Goal: Information Seeking & Learning: Learn about a topic

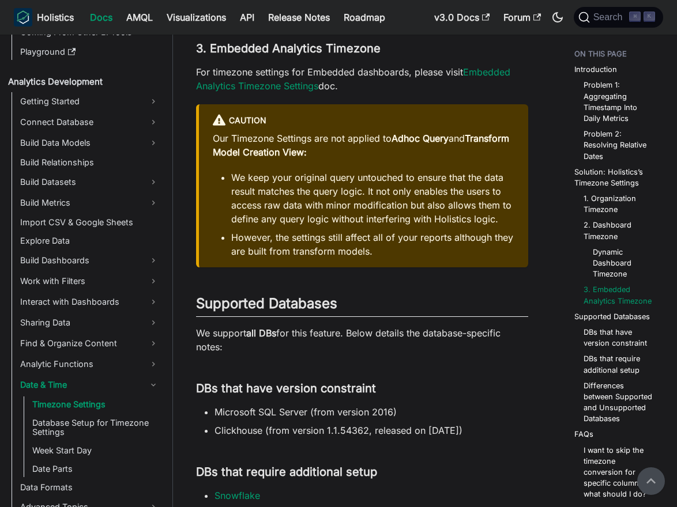
scroll to position [1979, 0]
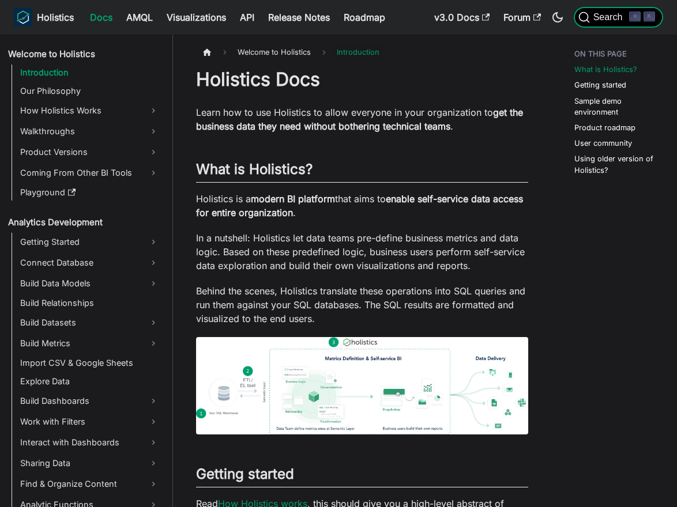
click at [602, 16] on span "Search" at bounding box center [610, 17] width 40 height 10
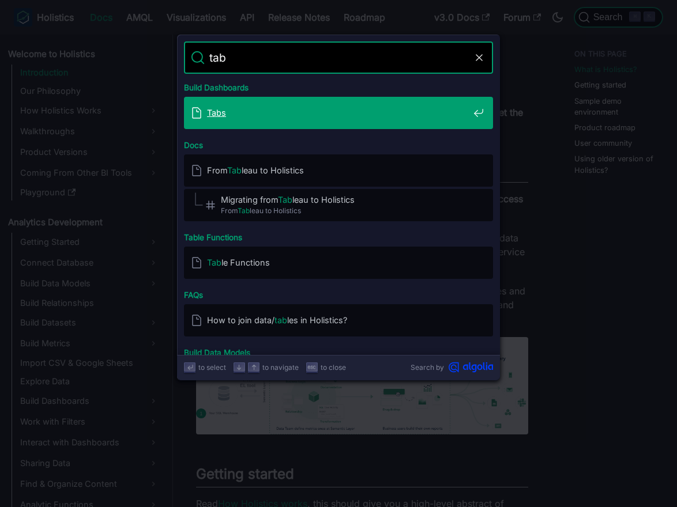
type input "tabs"
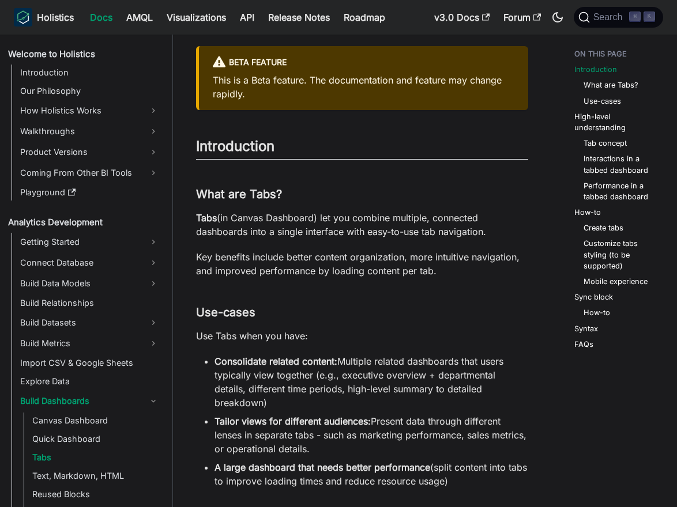
scroll to position [65, 0]
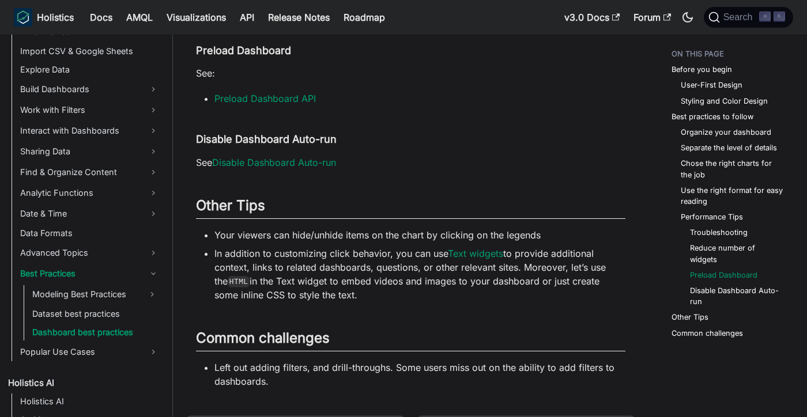
scroll to position [1886, 0]
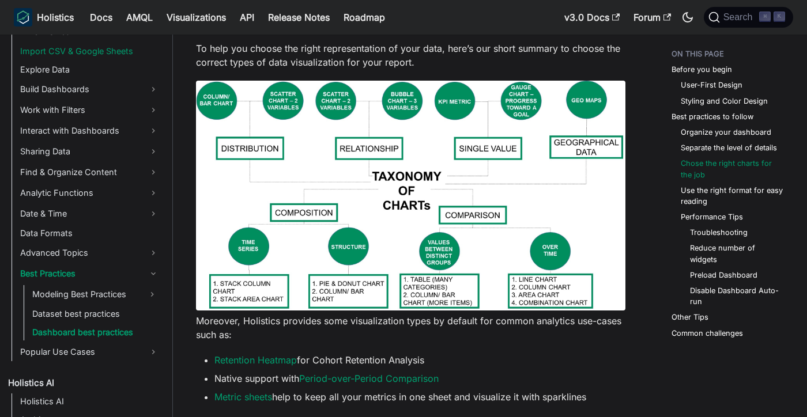
scroll to position [841, 0]
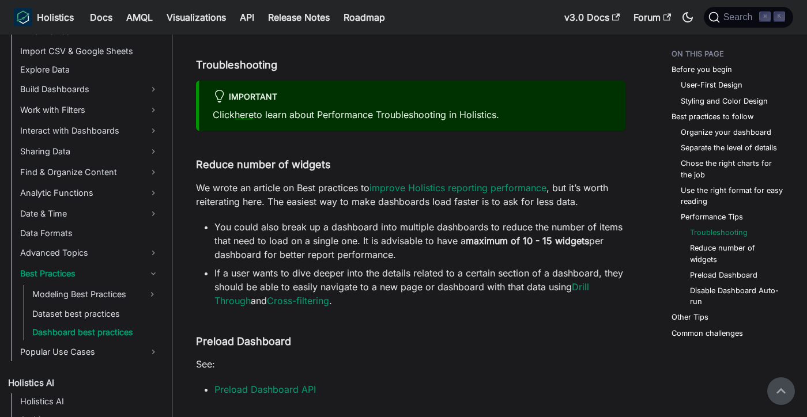
scroll to position [1452, 0]
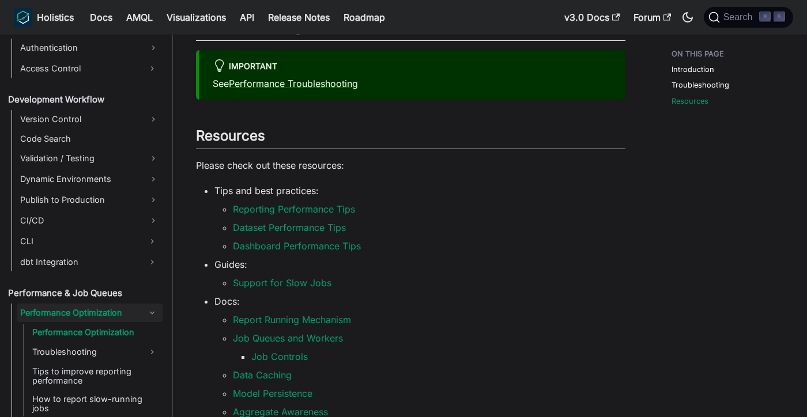
scroll to position [177, 0]
